Goal: Transaction & Acquisition: Book appointment/travel/reservation

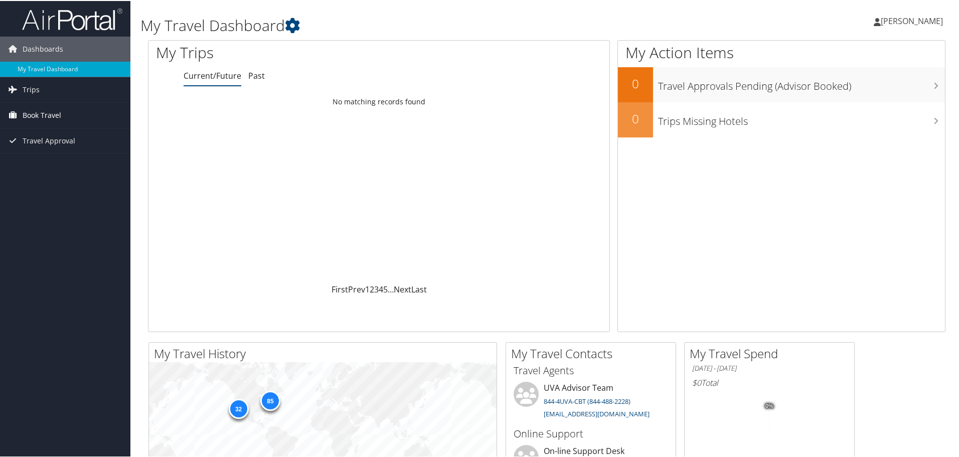
click at [40, 111] on span "Book Travel" at bounding box center [42, 114] width 39 height 25
click at [51, 168] on link "Book/Manage Online Trips" at bounding box center [65, 164] width 130 height 15
click at [46, 167] on link "Book/Manage Online Trips" at bounding box center [65, 164] width 130 height 15
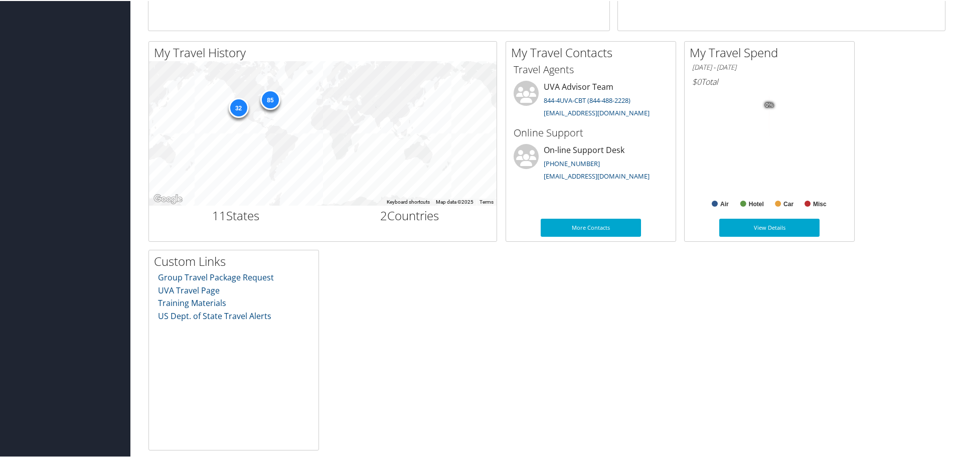
scroll to position [302, 0]
